Goal: Task Accomplishment & Management: Manage account settings

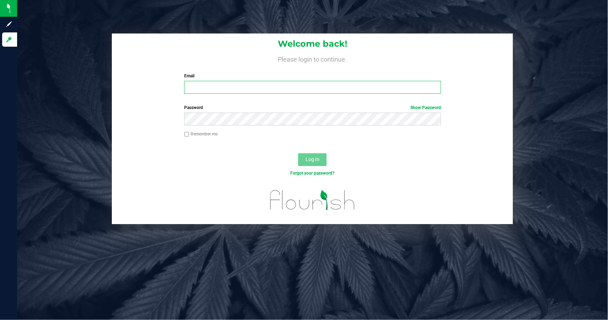
type input "[PERSON_NAME][EMAIL_ADDRESS][DOMAIN_NAME]"
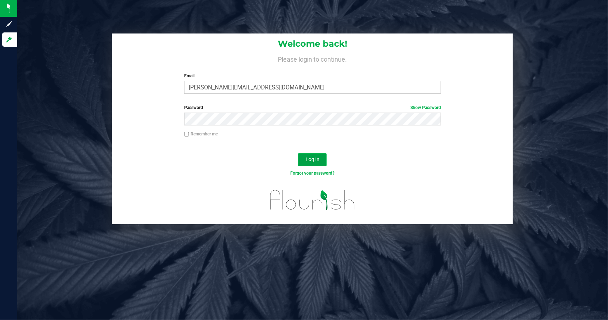
click at [312, 162] on span "Log In" at bounding box center [313, 159] width 14 height 6
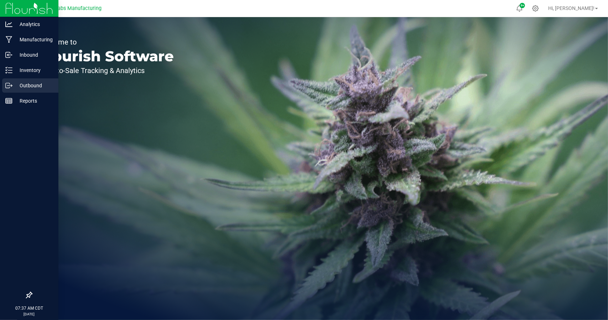
click at [15, 83] on p "Outbound" at bounding box center [33, 85] width 43 height 9
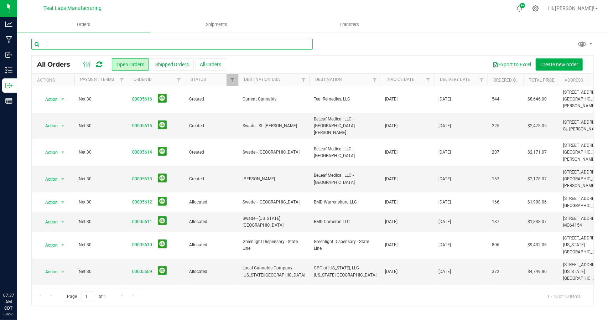
click at [130, 42] on input "text" at bounding box center [172, 44] width 282 height 11
type input "5408"
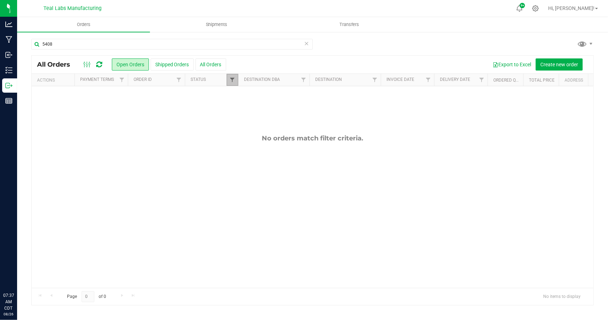
click at [231, 79] on span "Filter" at bounding box center [233, 80] width 6 height 6
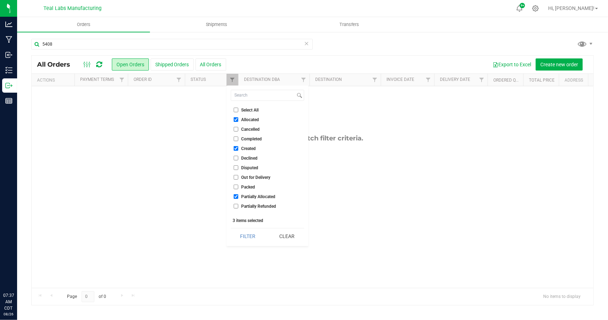
click at [237, 108] on input "Select All" at bounding box center [236, 110] width 5 height 5
checkbox input "true"
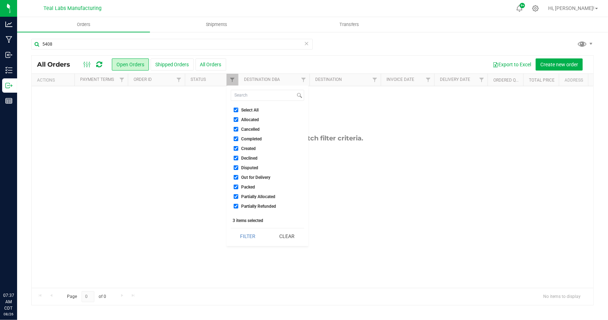
checkbox input "true"
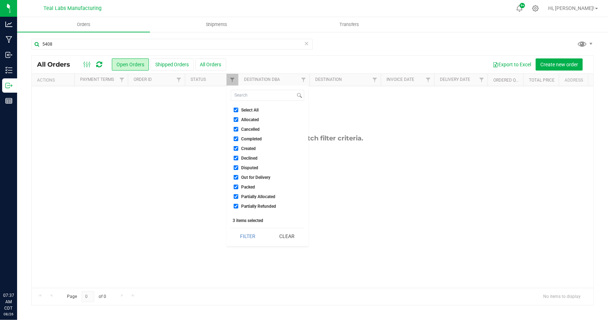
checkbox input "true"
click at [250, 234] on button "Filter" at bounding box center [248, 236] width 34 height 16
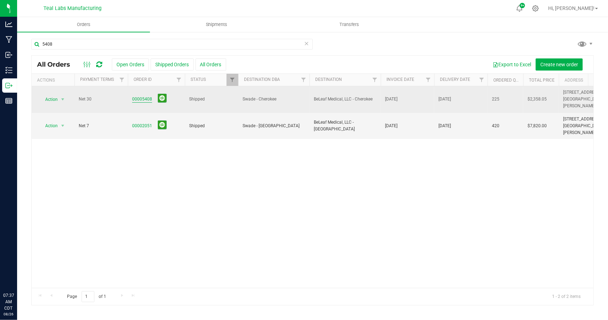
click at [145, 96] on link "00005408" at bounding box center [142, 99] width 20 height 7
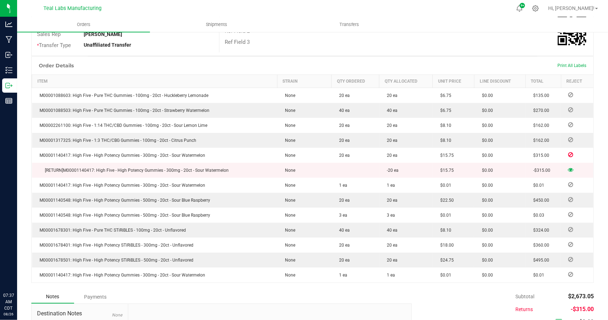
scroll to position [240, 0]
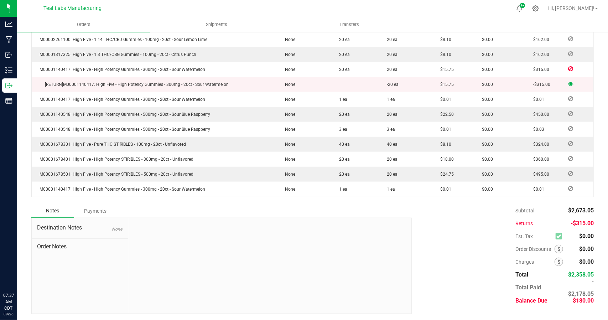
click at [101, 210] on div "Payments" at bounding box center [95, 211] width 43 height 13
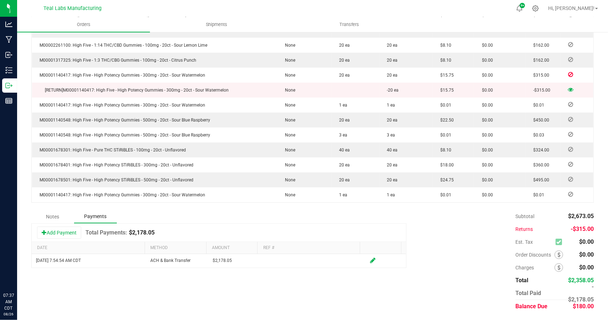
scroll to position [233, 0]
click at [65, 234] on button "Add Payment" at bounding box center [59, 234] width 44 height 12
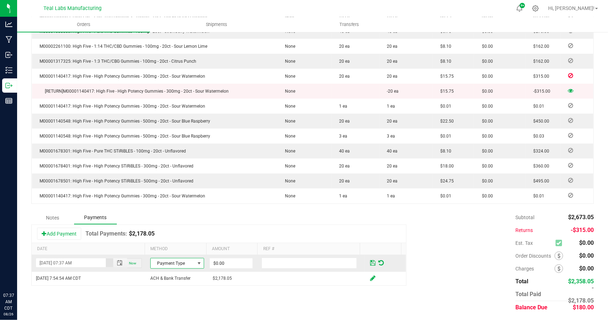
click at [197, 263] on span at bounding box center [200, 264] width 6 height 6
click at [184, 229] on li "ACH & Bank Transfer" at bounding box center [174, 231] width 52 height 10
click at [184, 229] on div "Add Payment Total Payments: $2,178.05" at bounding box center [219, 234] width 375 height 18
click at [228, 265] on input "0" at bounding box center [231, 263] width 43 height 10
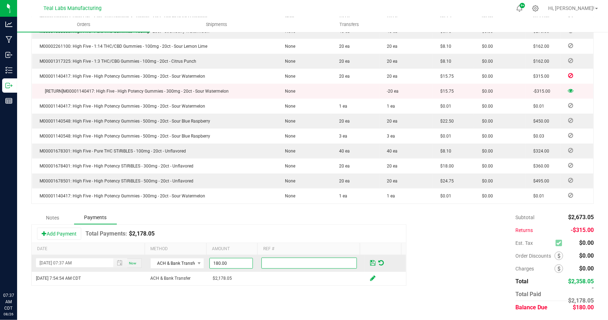
type input "$180.00"
click at [370, 261] on span at bounding box center [372, 263] width 5 height 6
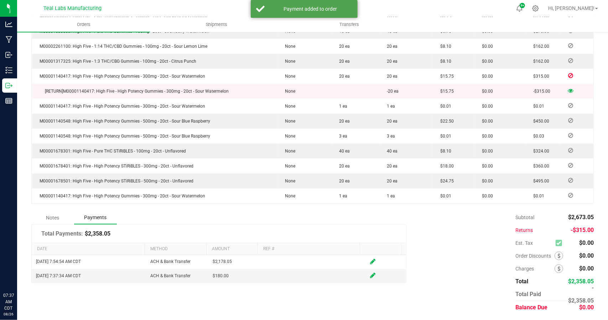
scroll to position [0, 0]
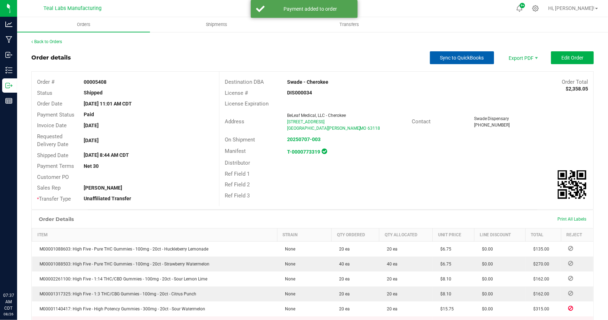
click at [464, 57] on span "Sync to QuickBooks" at bounding box center [463, 58] width 44 height 6
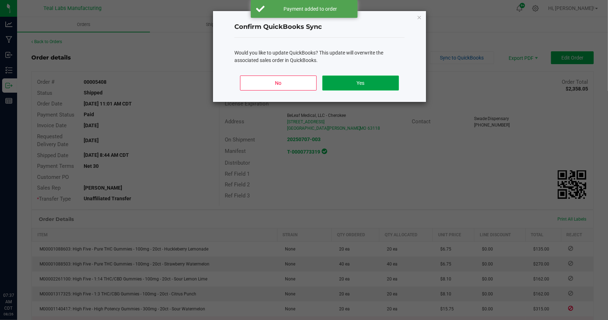
click at [364, 84] on button "Yes" at bounding box center [361, 83] width 77 height 15
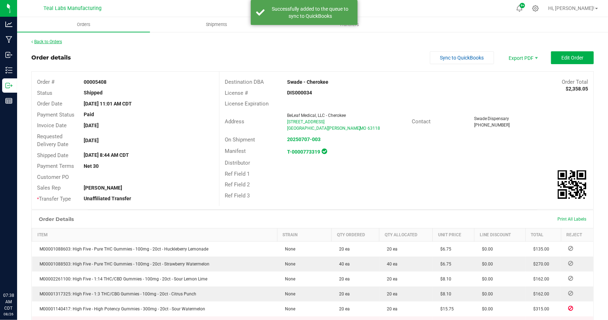
click at [57, 41] on link "Back to Orders" at bounding box center [46, 41] width 31 height 5
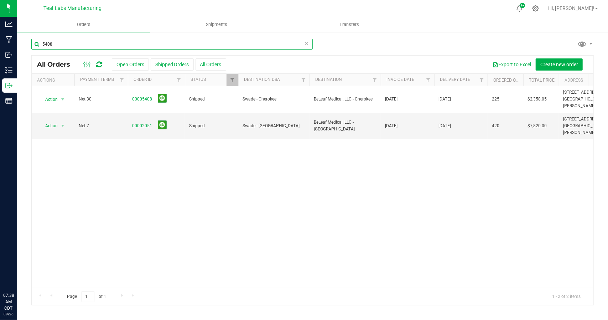
click at [84, 43] on input "5408" at bounding box center [172, 44] width 282 height 11
type input "5"
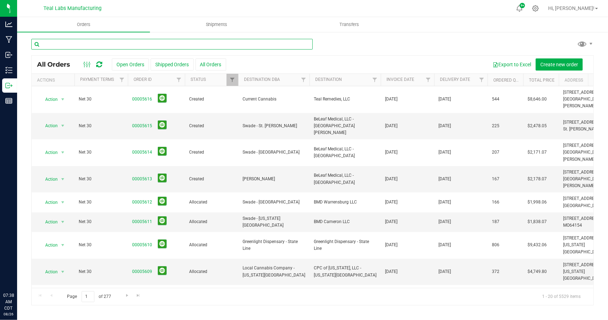
click at [132, 42] on input "text" at bounding box center [172, 44] width 282 height 11
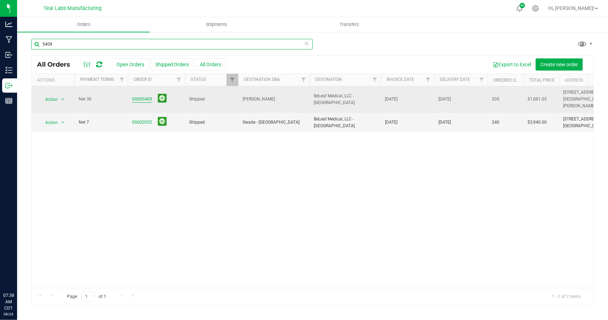
type input "5409"
click at [145, 96] on link "00005409" at bounding box center [142, 99] width 20 height 7
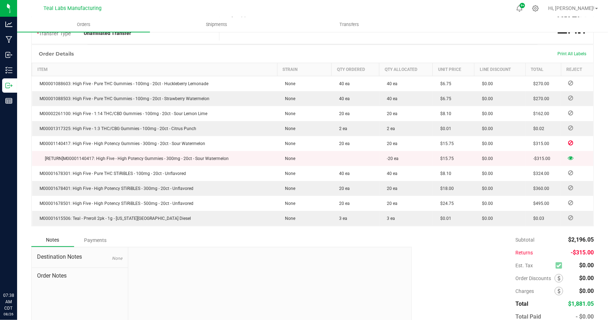
scroll to position [195, 0]
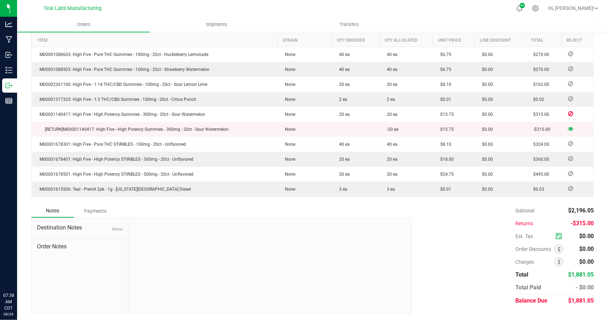
click at [99, 212] on div "Payments" at bounding box center [95, 211] width 43 height 13
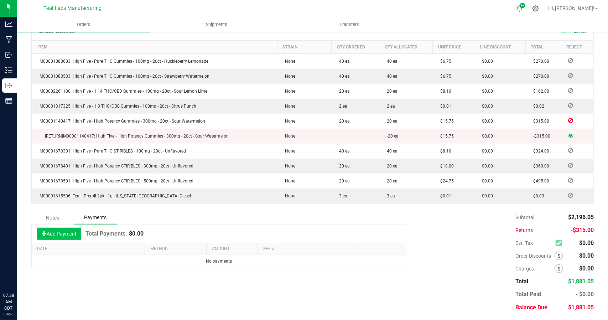
click at [68, 235] on button "Add Payment" at bounding box center [59, 234] width 44 height 12
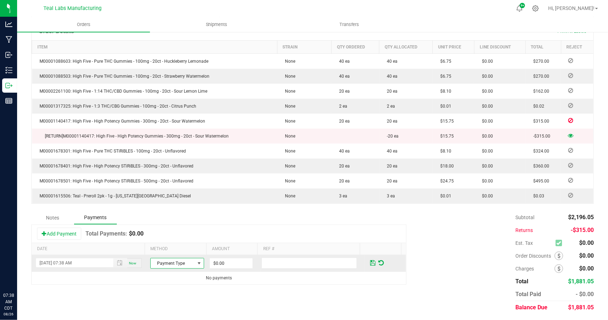
click at [197, 264] on span at bounding box center [200, 264] width 6 height 6
click at [183, 232] on li "ACH & Bank Transfer" at bounding box center [174, 231] width 52 height 10
click at [230, 260] on input "0" at bounding box center [231, 263] width 43 height 10
type input "$1,881.05"
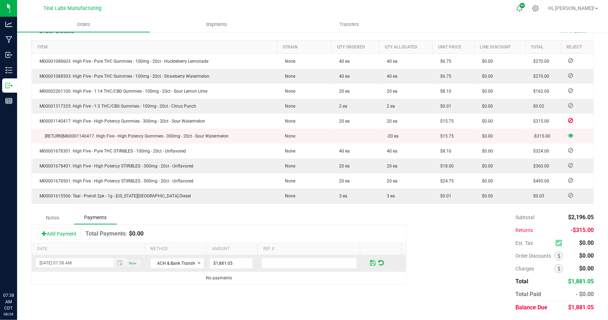
click at [370, 260] on span at bounding box center [372, 263] width 5 height 6
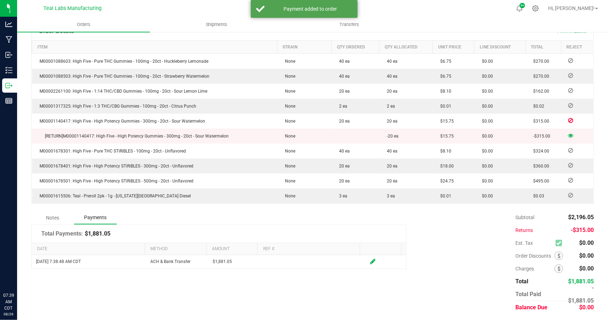
scroll to position [0, 0]
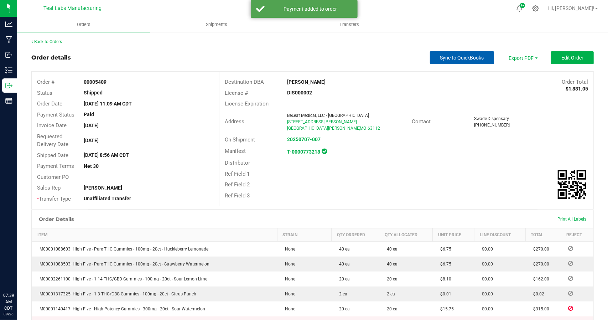
click at [458, 63] on button "Sync to QuickBooks" at bounding box center [462, 57] width 64 height 13
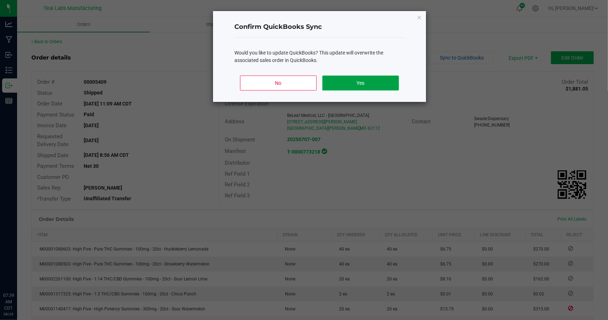
click at [368, 82] on button "Yes" at bounding box center [361, 83] width 77 height 15
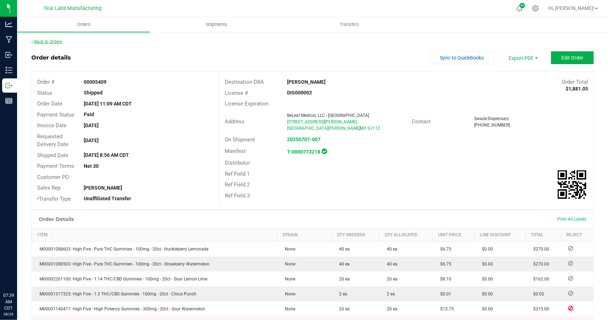
click at [54, 40] on link "Back to Orders" at bounding box center [46, 41] width 31 height 5
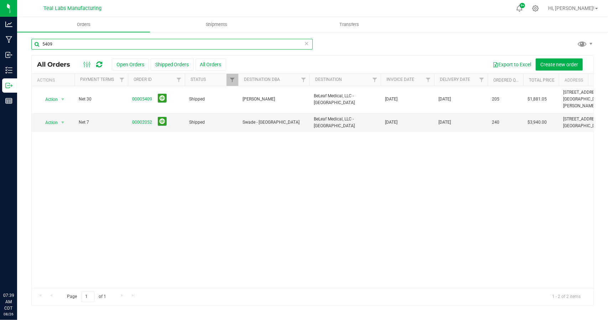
click at [68, 42] on input "5409" at bounding box center [172, 44] width 282 height 11
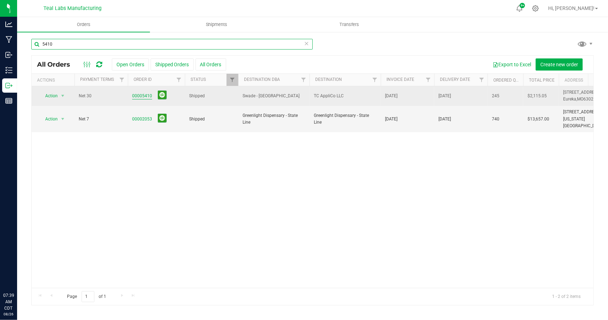
type input "5410"
click at [145, 97] on link "00005410" at bounding box center [142, 96] width 20 height 7
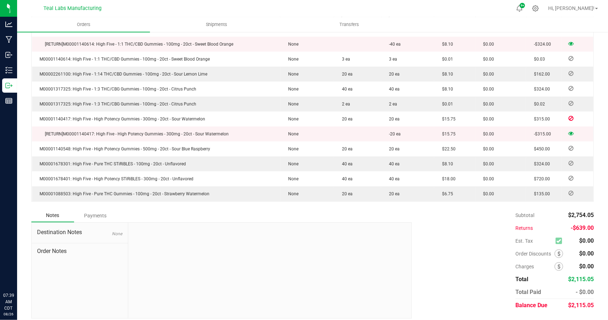
scroll to position [225, 0]
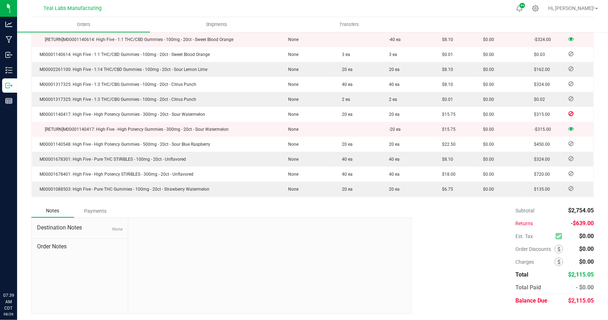
click at [99, 210] on div "Payments" at bounding box center [95, 211] width 43 height 13
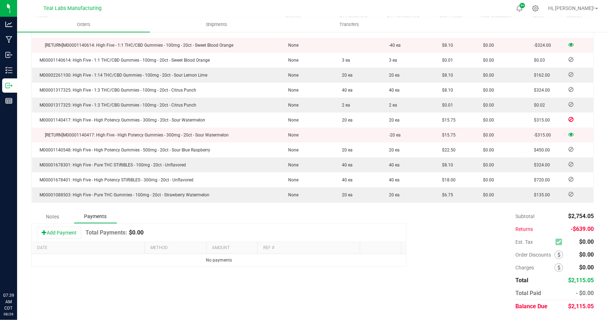
scroll to position [218, 0]
click at [66, 235] on button "Add Payment" at bounding box center [59, 234] width 44 height 12
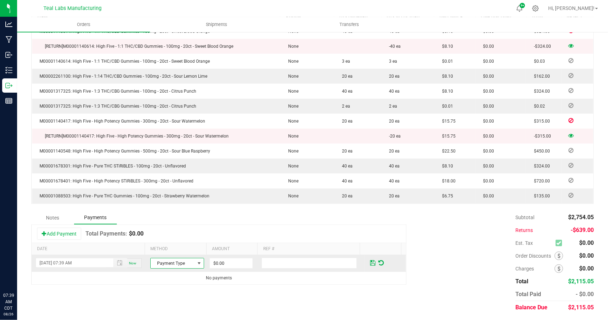
click at [197, 261] on span at bounding box center [200, 264] width 6 height 6
click at [175, 231] on li "ACH & Bank Transfer" at bounding box center [174, 231] width 52 height 10
click at [235, 263] on input "0" at bounding box center [231, 263] width 43 height 10
type input "$2,115.05"
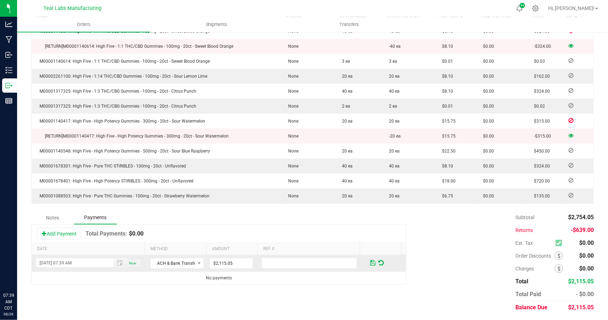
click at [370, 261] on span at bounding box center [372, 263] width 5 height 6
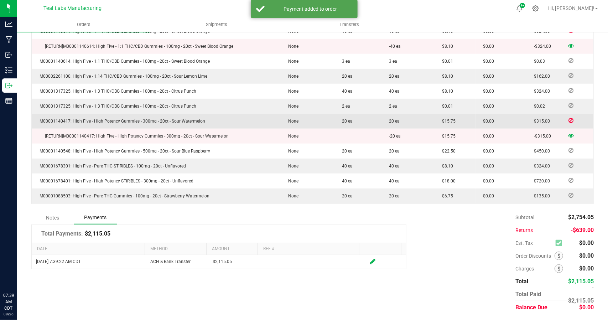
scroll to position [0, 0]
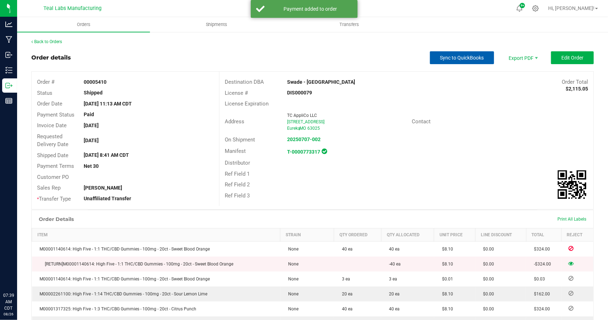
click at [454, 56] on span "Sync to QuickBooks" at bounding box center [463, 58] width 44 height 6
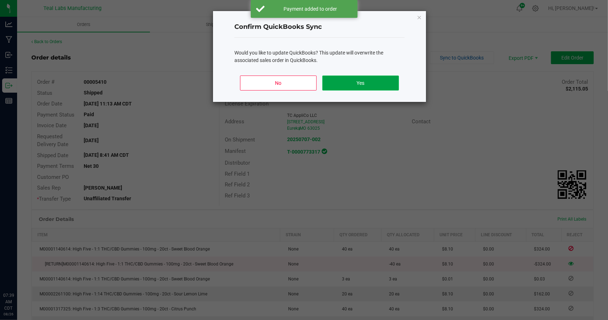
click at [349, 84] on button "Yes" at bounding box center [361, 83] width 77 height 15
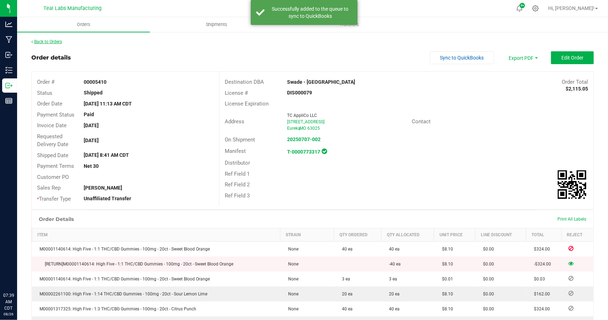
click at [57, 42] on link "Back to Orders" at bounding box center [46, 41] width 31 height 5
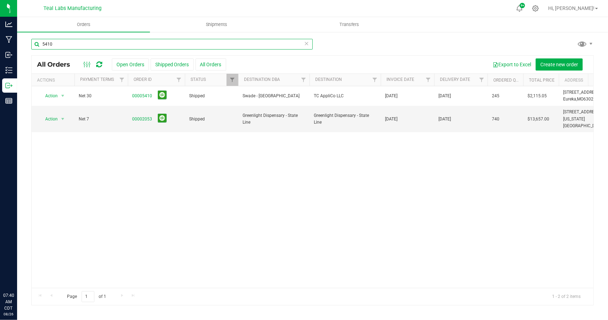
click at [69, 45] on input "5410" at bounding box center [172, 44] width 282 height 11
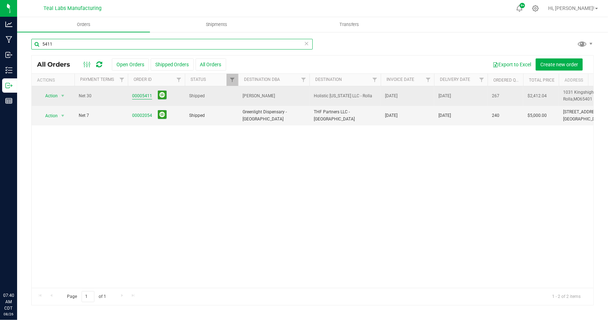
type input "5411"
click at [143, 96] on link "00005411" at bounding box center [142, 96] width 20 height 7
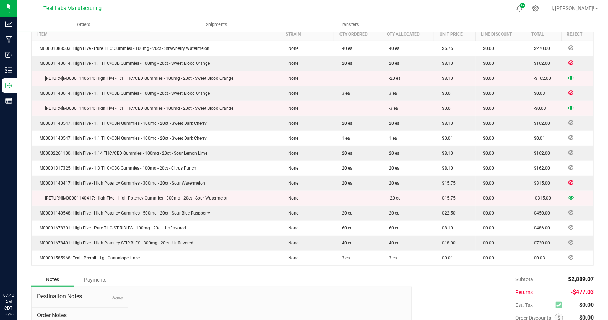
scroll to position [269, 0]
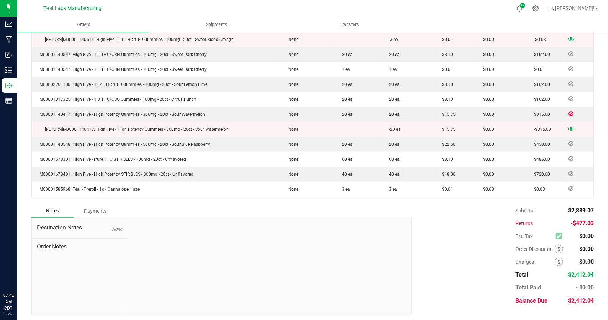
click at [99, 208] on div "Payments" at bounding box center [95, 211] width 43 height 13
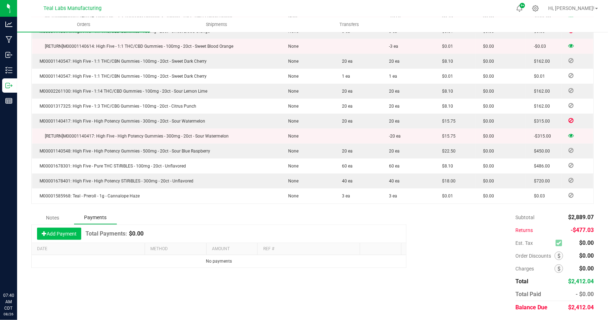
click at [56, 236] on button "Add Payment" at bounding box center [59, 234] width 44 height 12
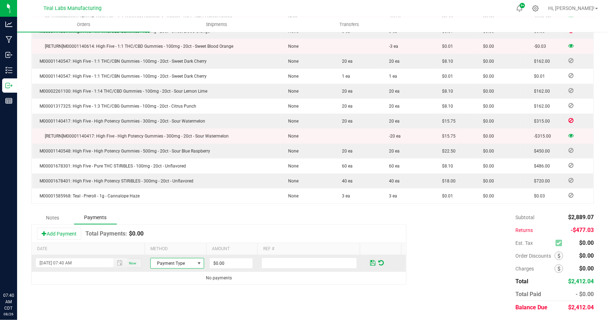
click at [197, 264] on span at bounding box center [200, 264] width 6 height 6
click at [183, 233] on li "ACH & Bank Transfer" at bounding box center [174, 231] width 52 height 10
click at [235, 261] on input "0" at bounding box center [231, 263] width 43 height 10
type input "$2,412.04"
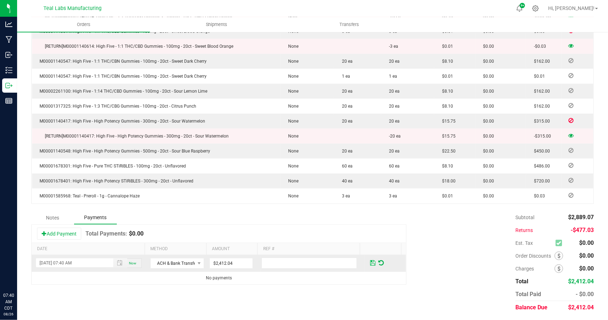
click at [370, 261] on span at bounding box center [372, 263] width 5 height 6
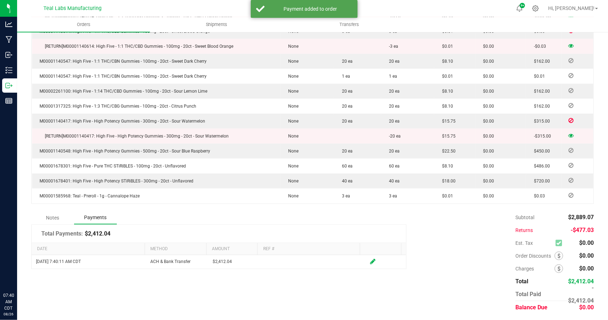
scroll to position [0, 0]
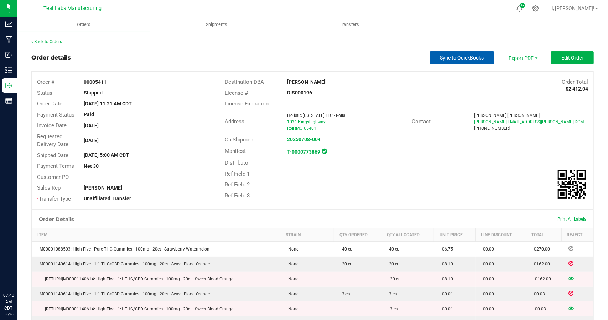
click at [466, 57] on span "Sync to QuickBooks" at bounding box center [463, 58] width 44 height 6
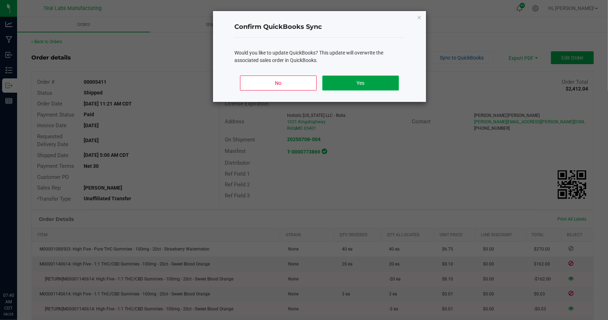
click at [369, 80] on button "Yes" at bounding box center [361, 83] width 77 height 15
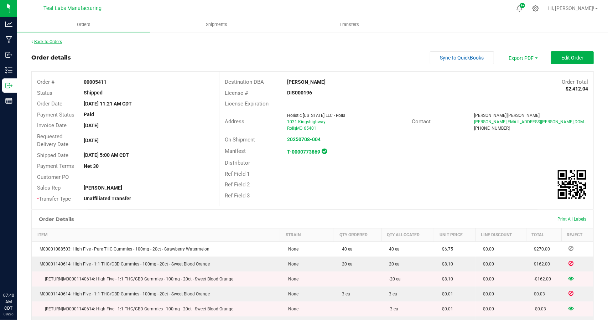
click at [51, 40] on link "Back to Orders" at bounding box center [46, 41] width 31 height 5
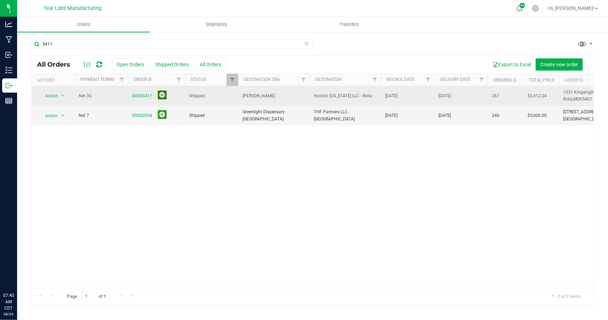
click at [161, 96] on button at bounding box center [162, 95] width 9 height 9
click at [108, 43] on input "5411" at bounding box center [172, 44] width 282 height 11
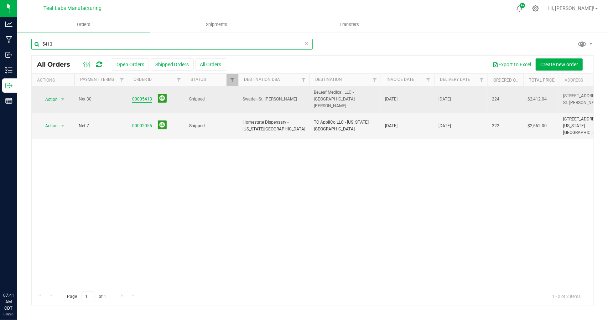
type input "5413"
click at [143, 96] on link "00005413" at bounding box center [142, 99] width 20 height 7
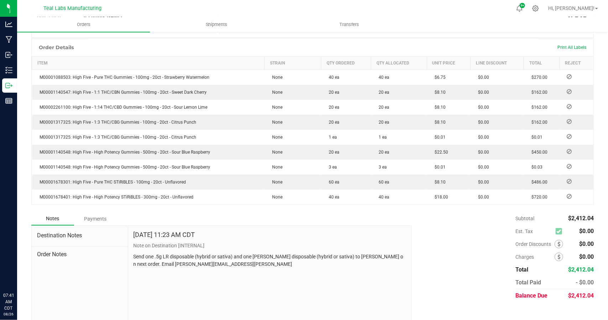
scroll to position [180, 0]
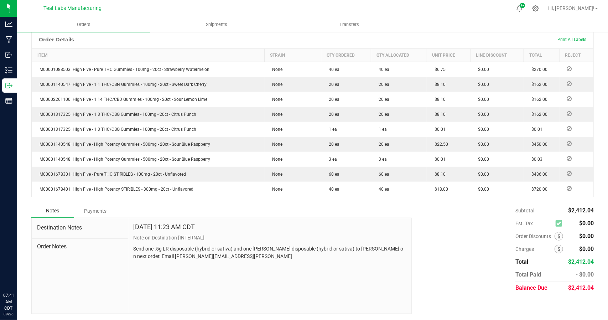
click at [100, 211] on div "Payments" at bounding box center [95, 211] width 43 height 13
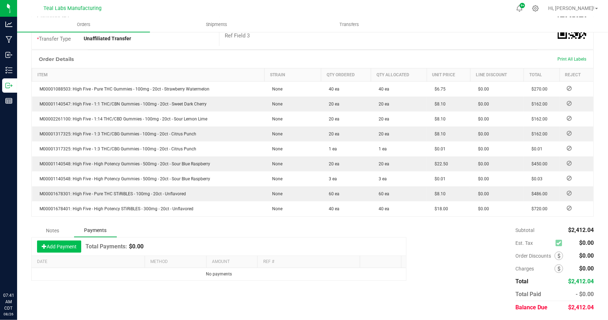
click at [71, 246] on button "Add Payment" at bounding box center [59, 247] width 44 height 12
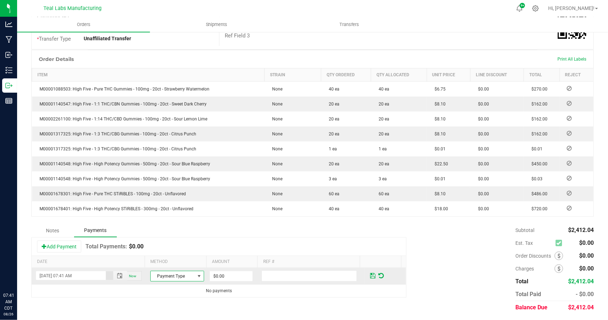
click at [197, 276] on span at bounding box center [200, 276] width 6 height 6
click at [177, 243] on li "ACH & Bank Transfer" at bounding box center [174, 243] width 52 height 10
click at [237, 275] on input "0" at bounding box center [231, 276] width 43 height 10
type input "$2,412.04"
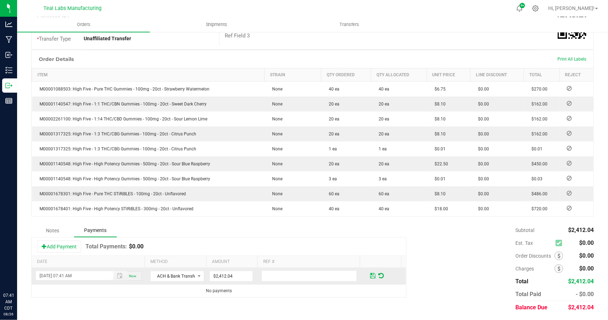
click at [370, 275] on span at bounding box center [372, 276] width 5 height 6
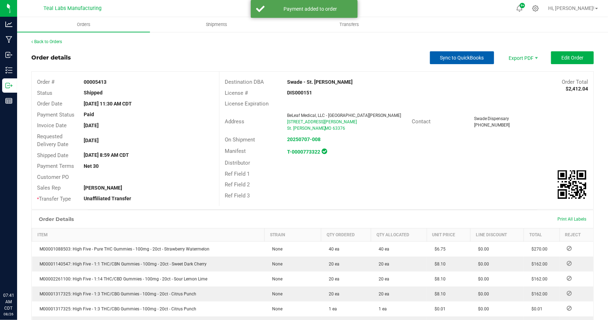
click at [447, 57] on span "Sync to QuickBooks" at bounding box center [463, 58] width 44 height 6
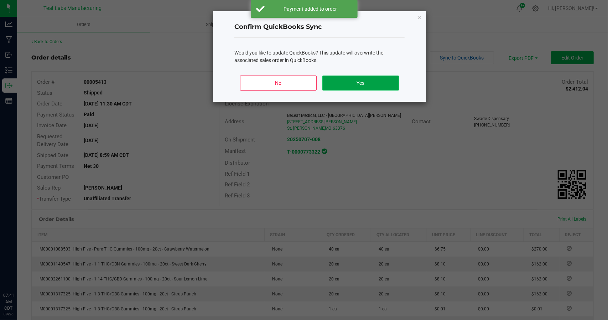
click at [364, 81] on button "Yes" at bounding box center [361, 83] width 77 height 15
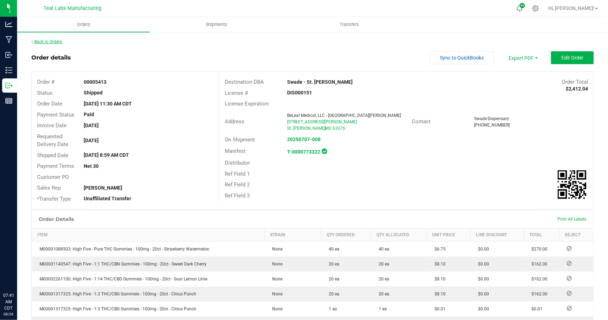
click at [58, 42] on link "Back to Orders" at bounding box center [46, 41] width 31 height 5
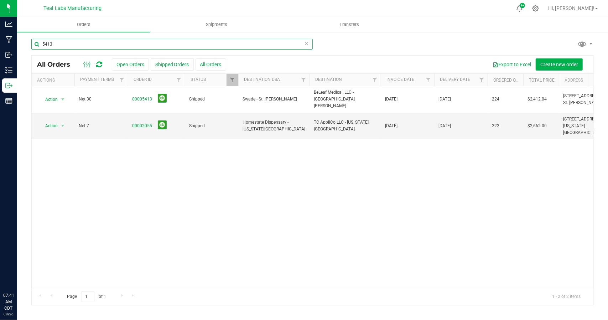
click at [81, 43] on input "5413" at bounding box center [172, 44] width 282 height 11
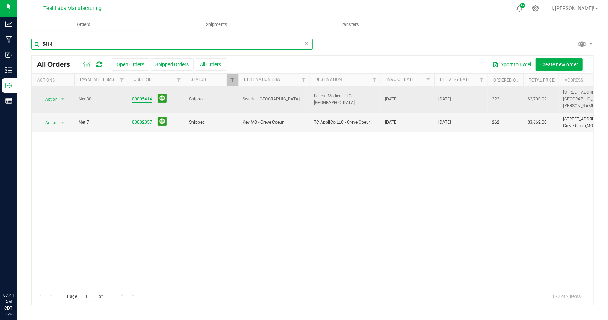
type input "5414"
click at [144, 96] on link "00005414" at bounding box center [142, 99] width 20 height 7
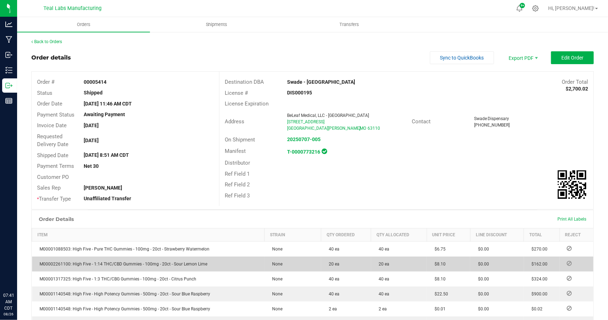
scroll to position [150, 0]
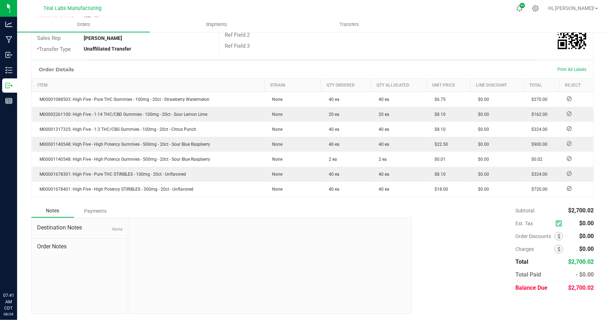
click at [99, 211] on div "Payments" at bounding box center [95, 211] width 43 height 13
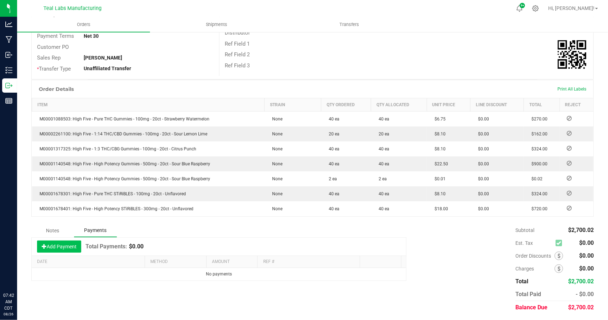
click at [72, 245] on button "Add Payment" at bounding box center [59, 247] width 44 height 12
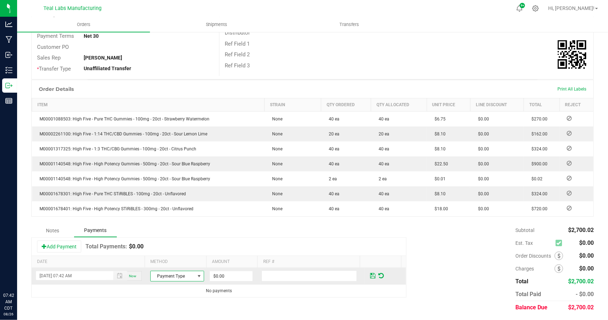
click at [197, 274] on span at bounding box center [200, 276] width 6 height 6
click at [184, 245] on li "ACH & Bank Transfer" at bounding box center [174, 243] width 52 height 10
click at [231, 271] on input "0" at bounding box center [231, 276] width 43 height 10
type input "$2,700.02"
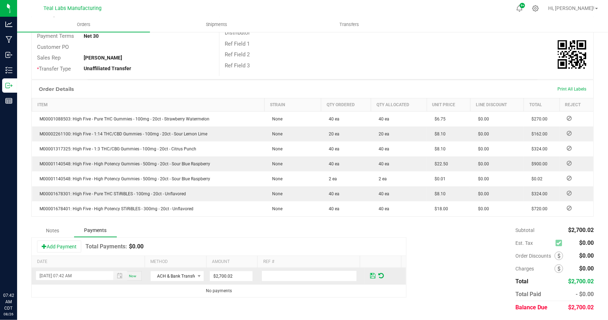
click at [370, 275] on span at bounding box center [372, 276] width 5 height 6
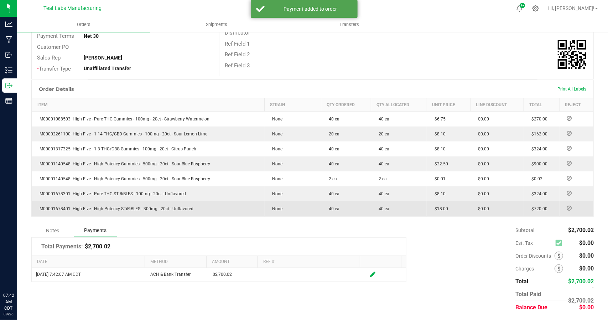
scroll to position [0, 0]
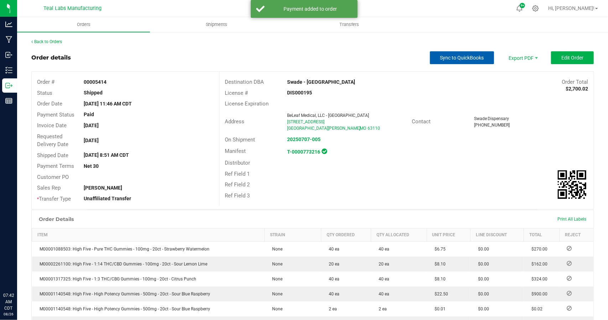
click at [462, 58] on span "Sync to QuickBooks" at bounding box center [463, 58] width 44 height 6
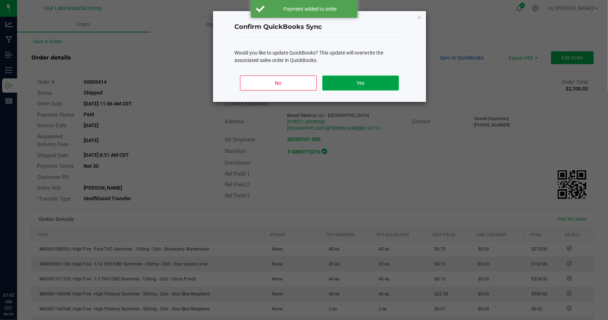
click at [361, 81] on button "Yes" at bounding box center [361, 83] width 77 height 15
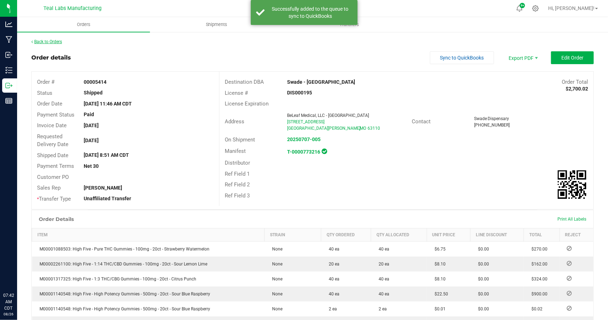
click at [52, 40] on link "Back to Orders" at bounding box center [46, 41] width 31 height 5
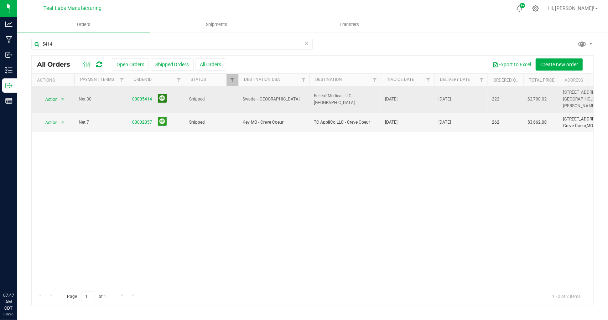
click at [159, 94] on button at bounding box center [162, 98] width 9 height 9
click at [99, 43] on input "5414" at bounding box center [172, 44] width 282 height 11
type input "5"
type input "m"
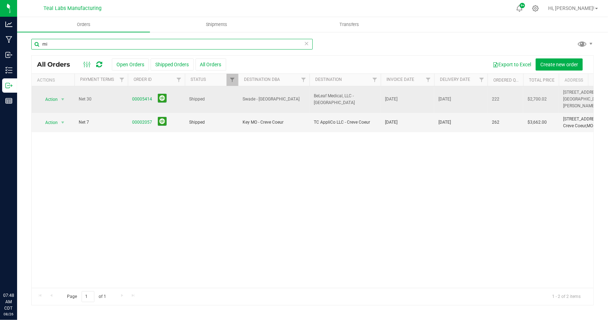
type input "m"
type input "[US_STATE]"
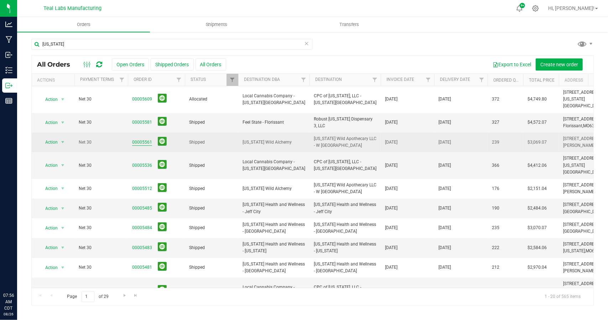
click at [142, 139] on link "00005561" at bounding box center [142, 142] width 20 height 7
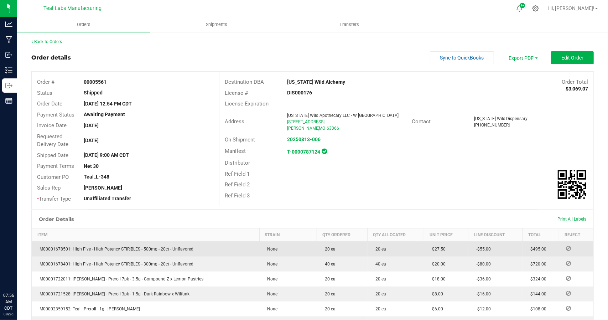
scroll to position [299, 0]
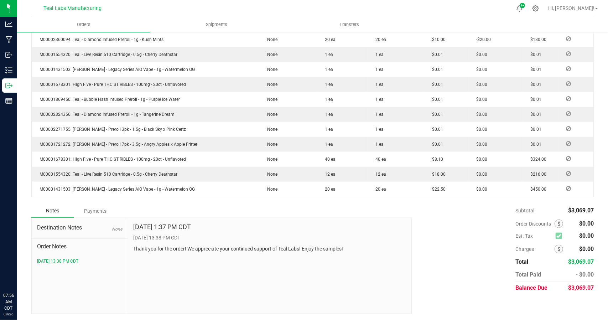
click at [98, 212] on div "Payments" at bounding box center [95, 211] width 43 height 13
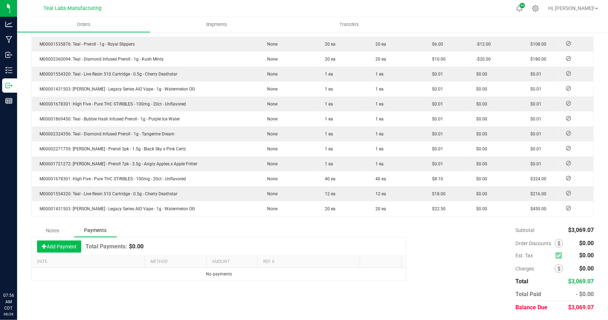
click at [70, 243] on button "Add Payment" at bounding box center [59, 247] width 44 height 12
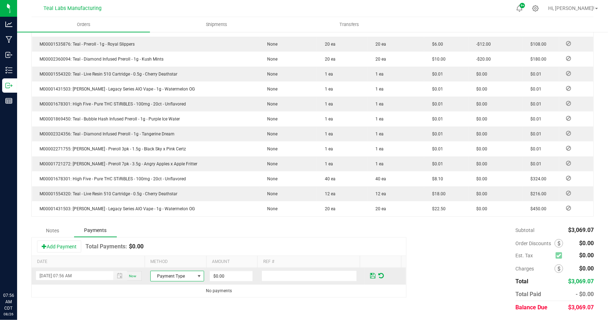
click at [189, 274] on span "Payment Type" at bounding box center [173, 276] width 44 height 10
click at [174, 244] on li "ACH & Bank Transfer" at bounding box center [174, 243] width 52 height 10
click at [228, 275] on input "0" at bounding box center [231, 276] width 43 height 10
type input "$3,069.07"
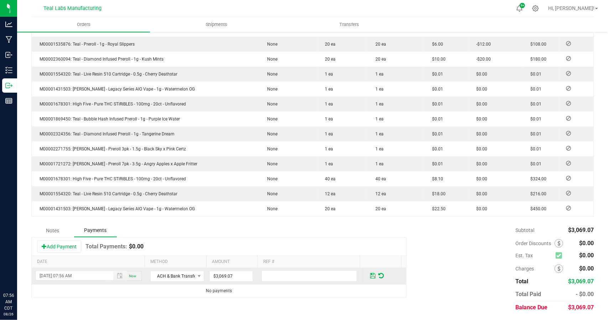
click at [370, 276] on span at bounding box center [372, 276] width 5 height 6
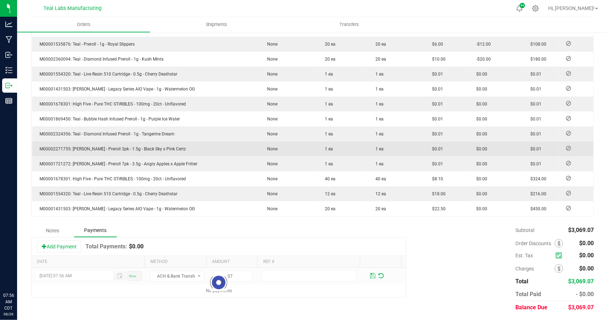
scroll to position [0, 0]
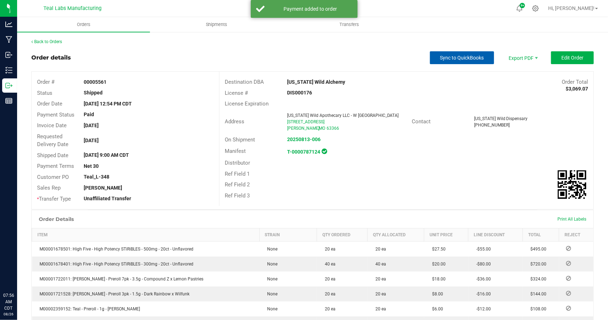
click at [458, 60] on span "Sync to QuickBooks" at bounding box center [463, 58] width 44 height 6
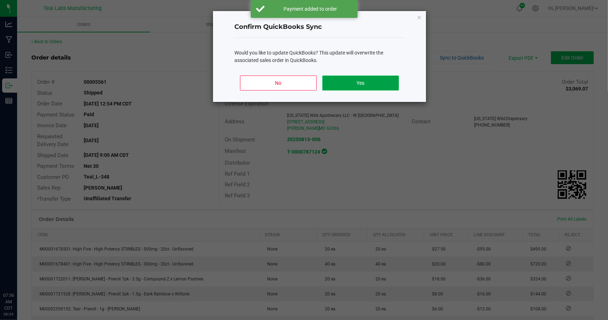
click at [367, 85] on button "Yes" at bounding box center [361, 83] width 77 height 15
